Goal: Task Accomplishment & Management: Use online tool/utility

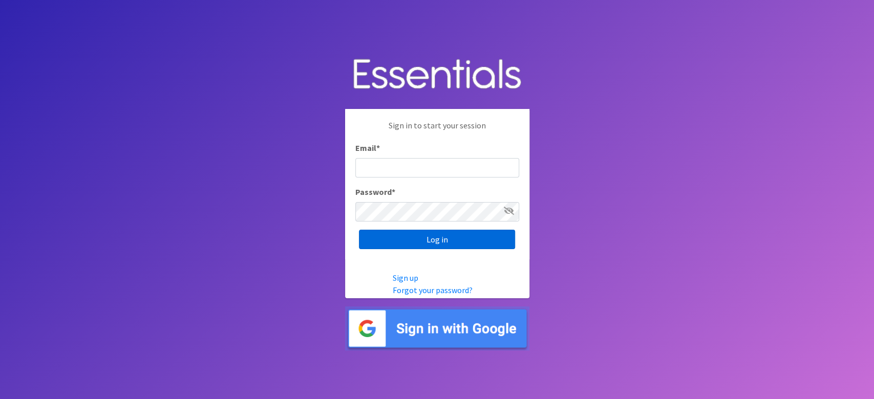
type input "lacey@familynetworknwa.com"
click at [406, 239] on input "Log in" at bounding box center [437, 239] width 156 height 19
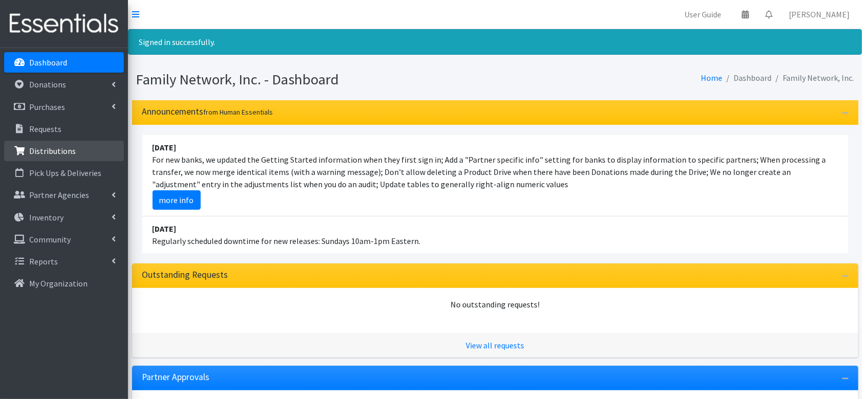
click at [41, 152] on p "Distributions" at bounding box center [52, 151] width 47 height 10
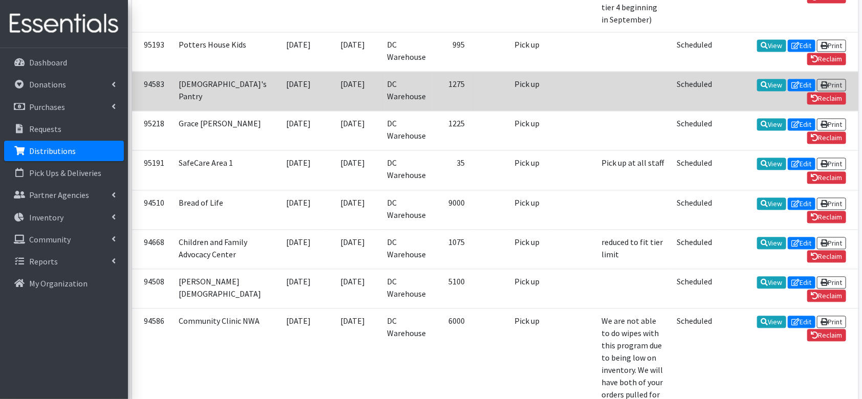
scroll to position [996, 0]
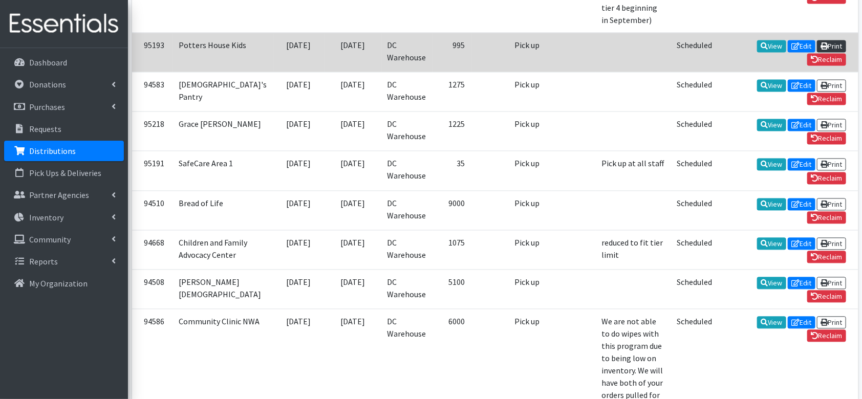
click at [817, 52] on link "Print" at bounding box center [831, 46] width 29 height 12
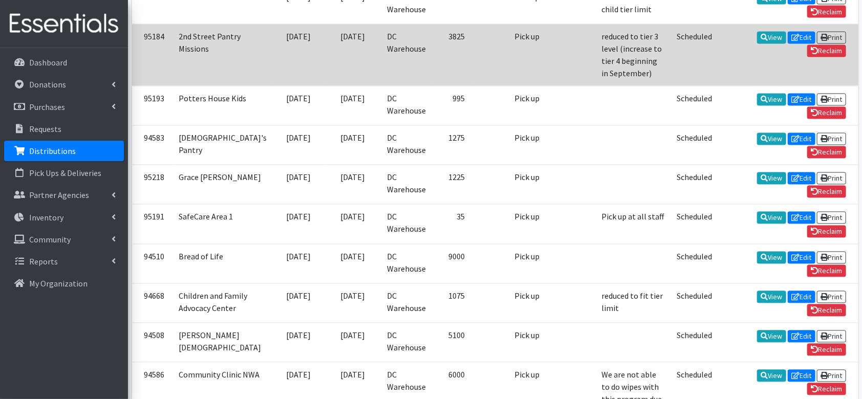
scroll to position [942, 0]
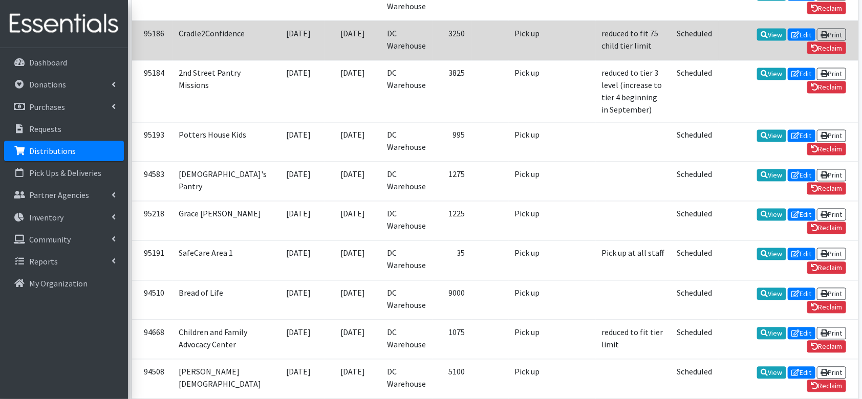
scroll to position [899, 0]
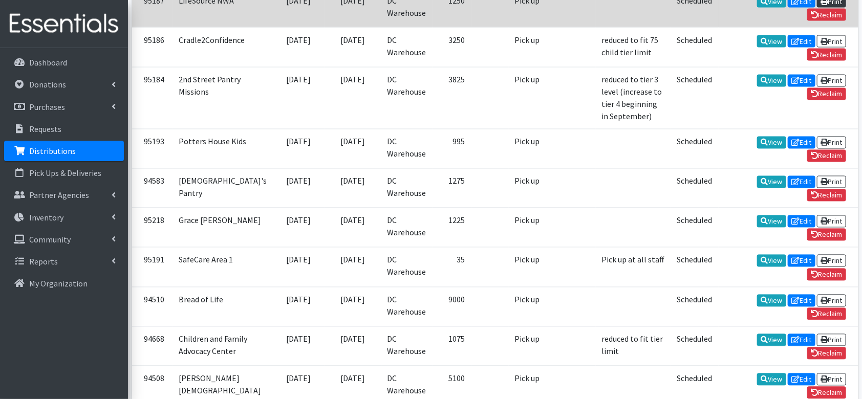
click at [817, 8] on link "Print" at bounding box center [831, 1] width 29 height 12
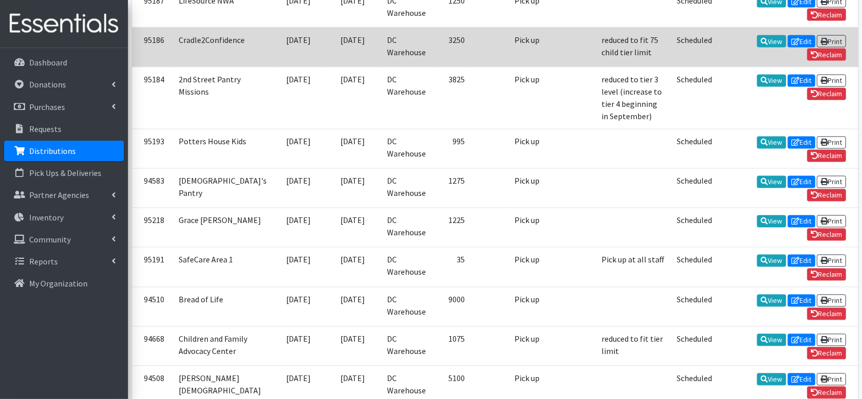
scroll to position [848, 0]
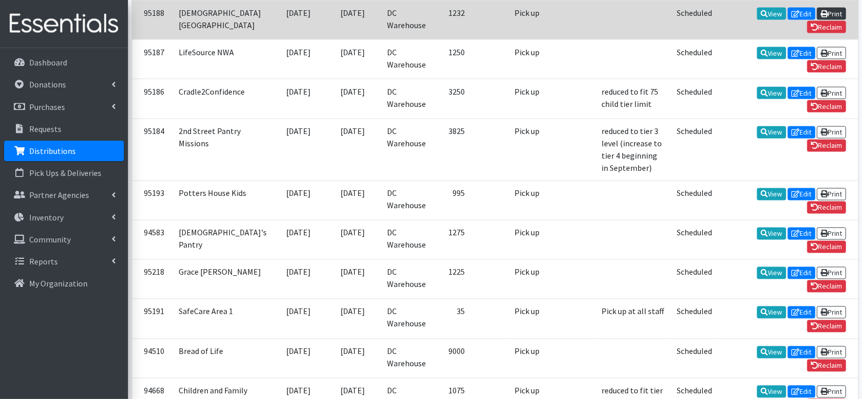
click at [817, 20] on link "Print" at bounding box center [831, 14] width 29 height 12
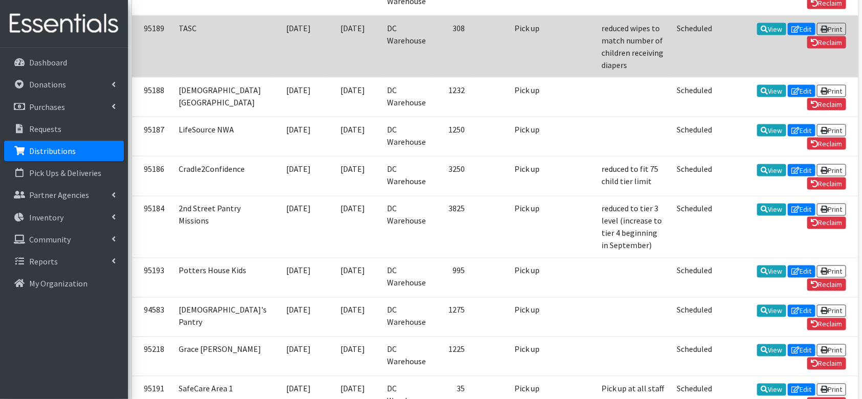
scroll to position [770, 0]
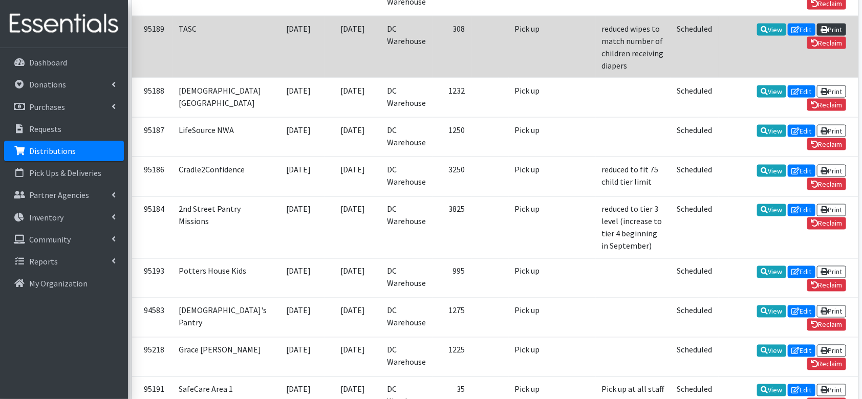
click at [817, 36] on link "Print" at bounding box center [831, 30] width 29 height 12
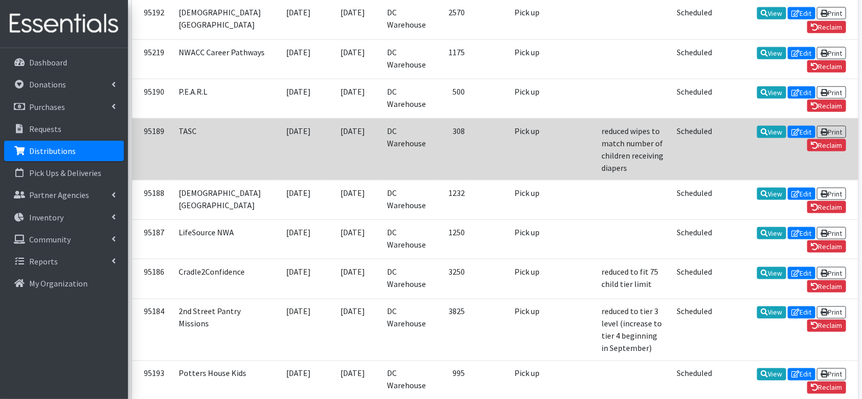
scroll to position [656, 0]
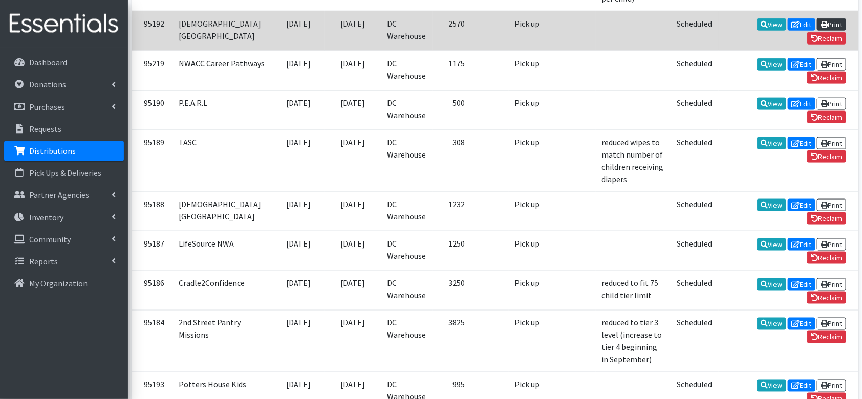
click at [821, 28] on icon at bounding box center [824, 24] width 7 height 7
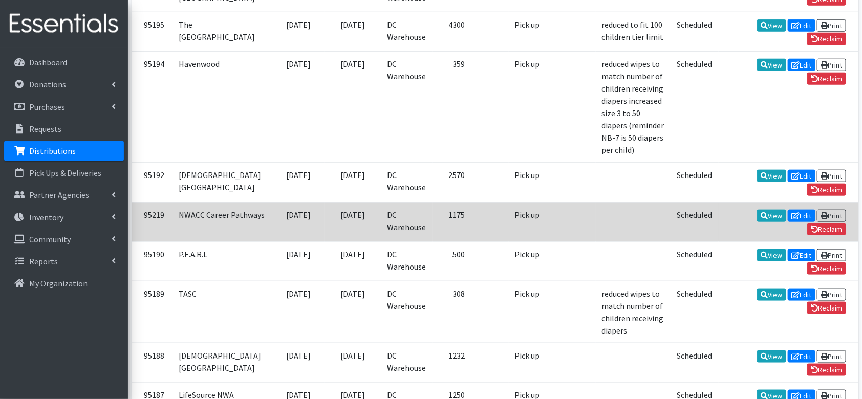
scroll to position [502, 0]
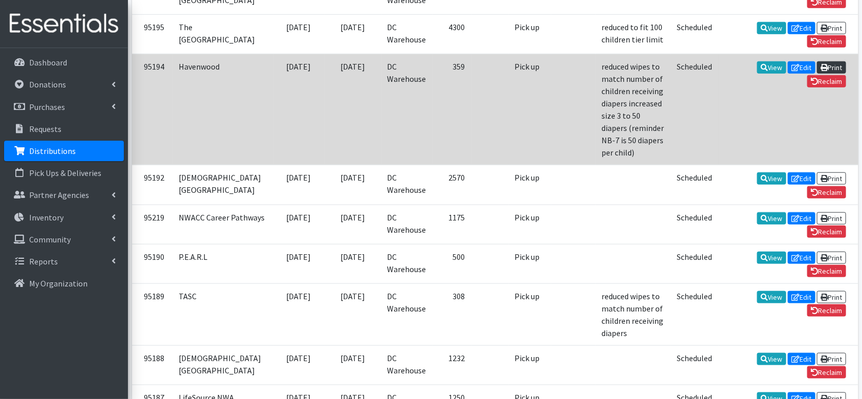
click at [817, 74] on link "Print" at bounding box center [831, 67] width 29 height 12
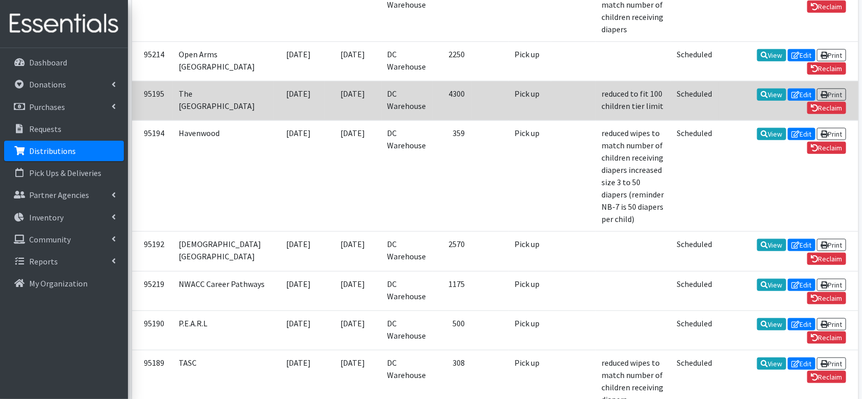
scroll to position [435, 0]
click at [817, 101] on link "Print" at bounding box center [831, 95] width 29 height 12
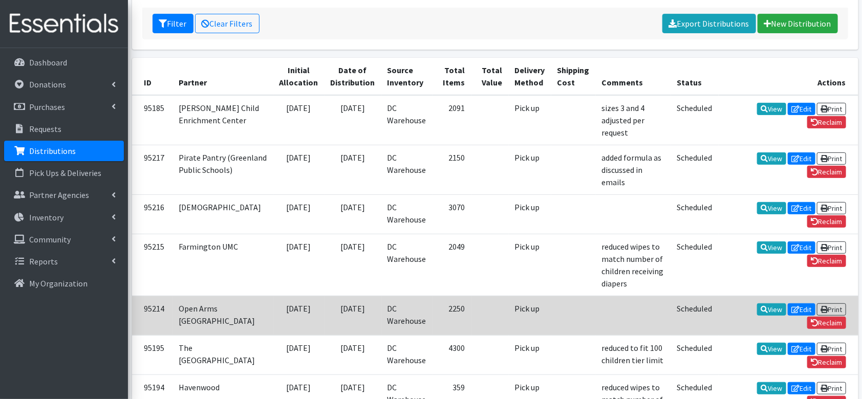
scroll to position [179, 0]
